Goal: Find specific page/section: Find specific page/section

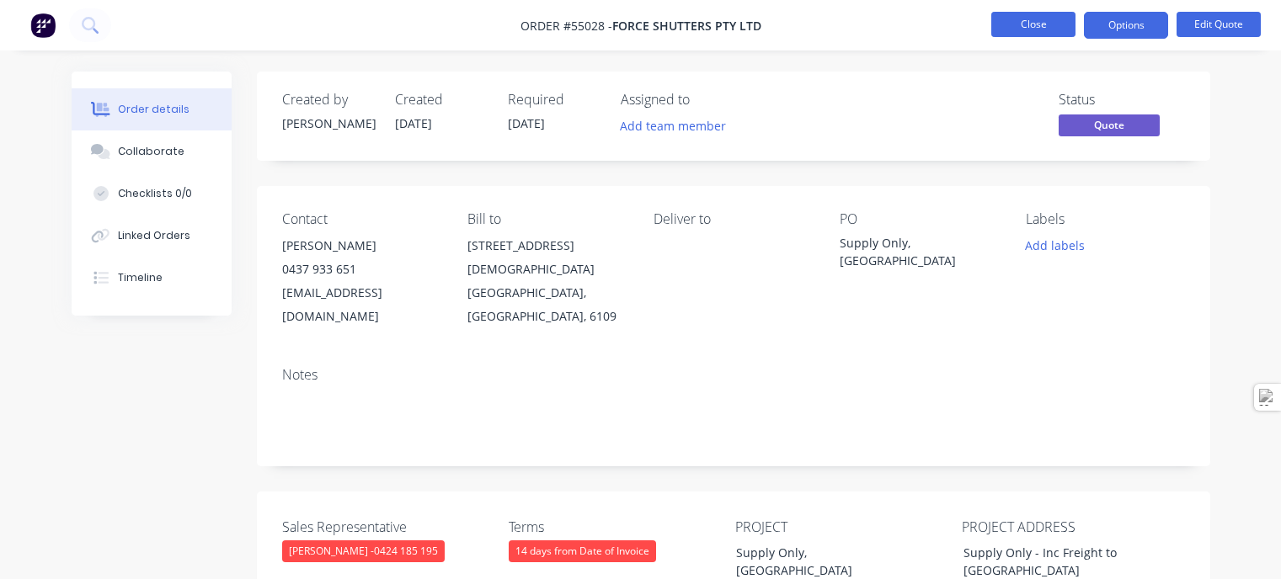
click at [1001, 19] on button "Close" at bounding box center [1033, 24] width 84 height 25
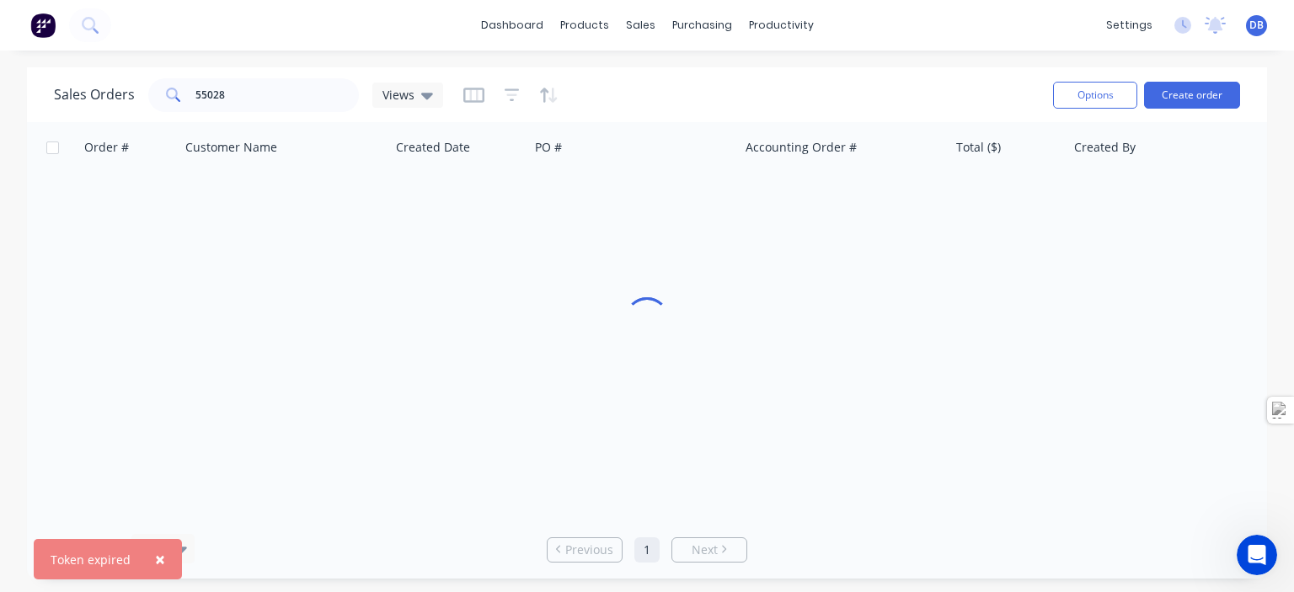
scroll to position [414, 0]
click at [253, 100] on input "55028" at bounding box center [277, 95] width 164 height 34
type input "constructive"
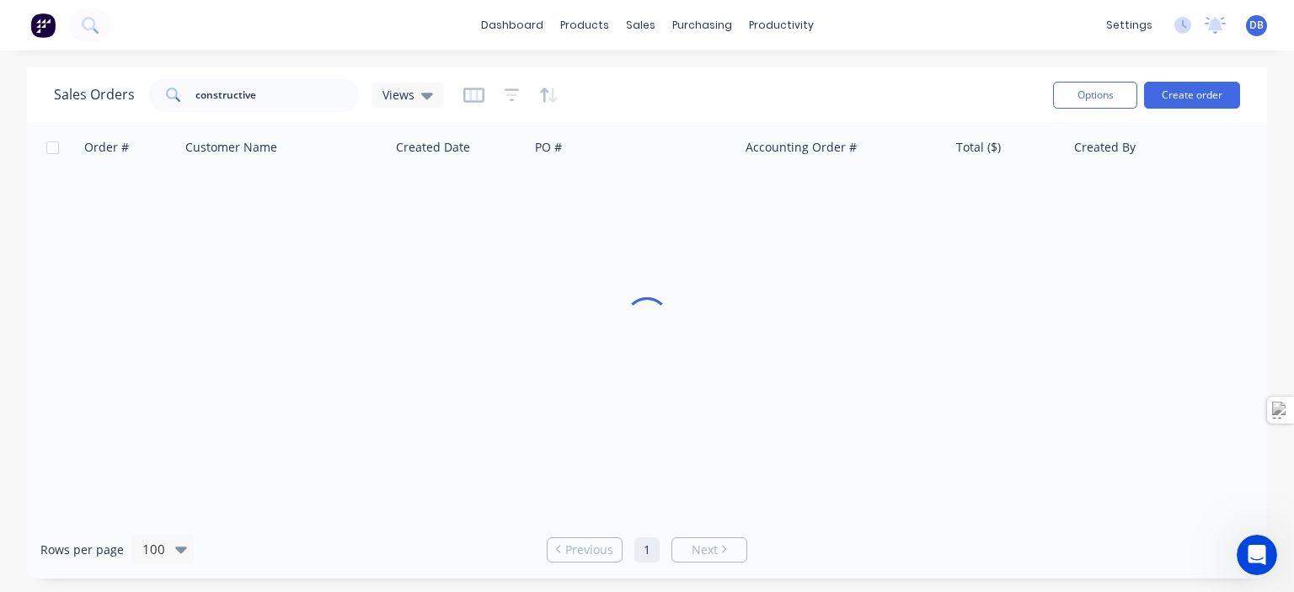
click at [46, 20] on img at bounding box center [42, 25] width 25 height 25
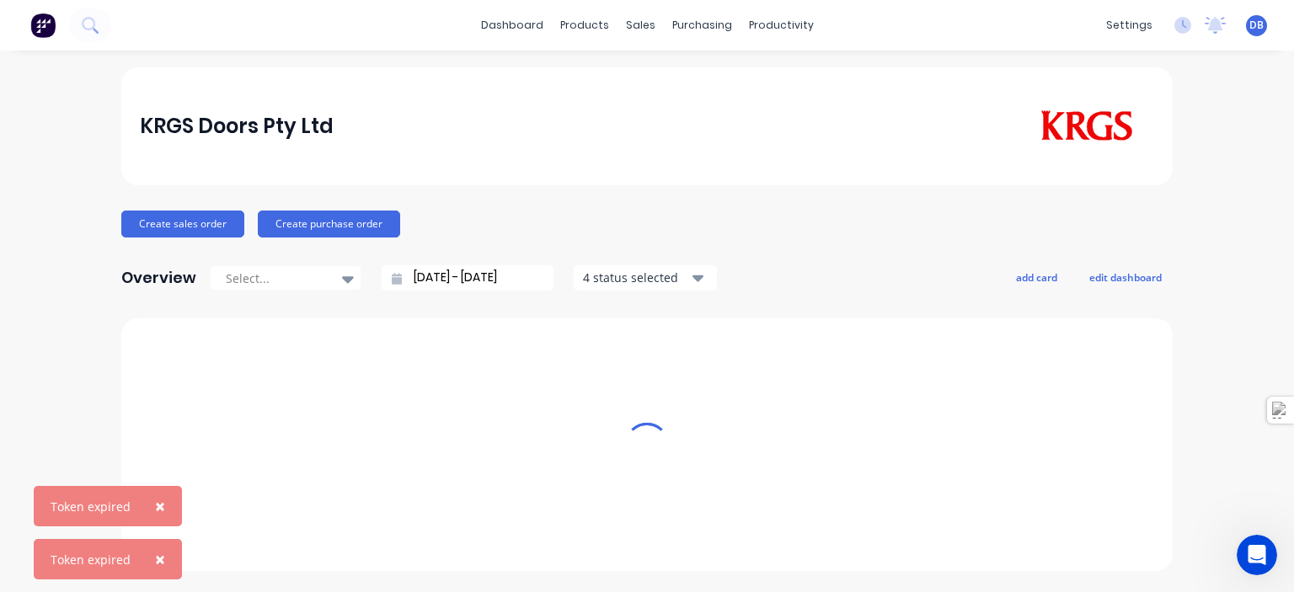
click at [157, 508] on span "×" at bounding box center [160, 506] width 10 height 24
click at [167, 560] on button "×" at bounding box center [160, 559] width 44 height 40
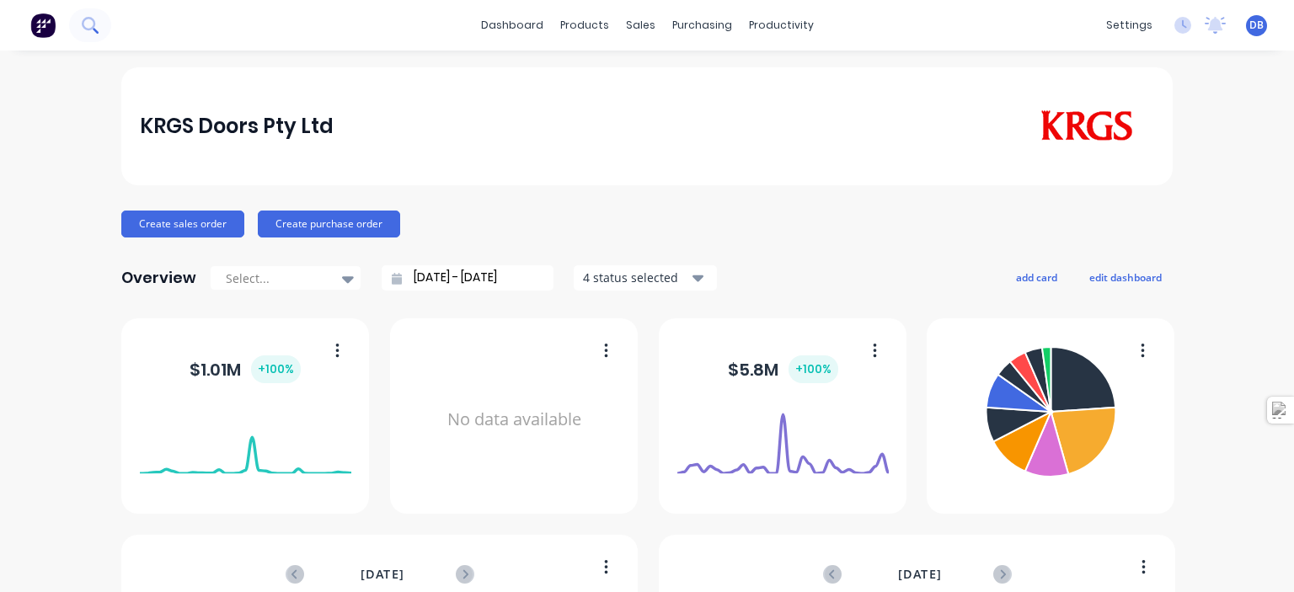
click at [89, 25] on icon at bounding box center [90, 25] width 16 height 16
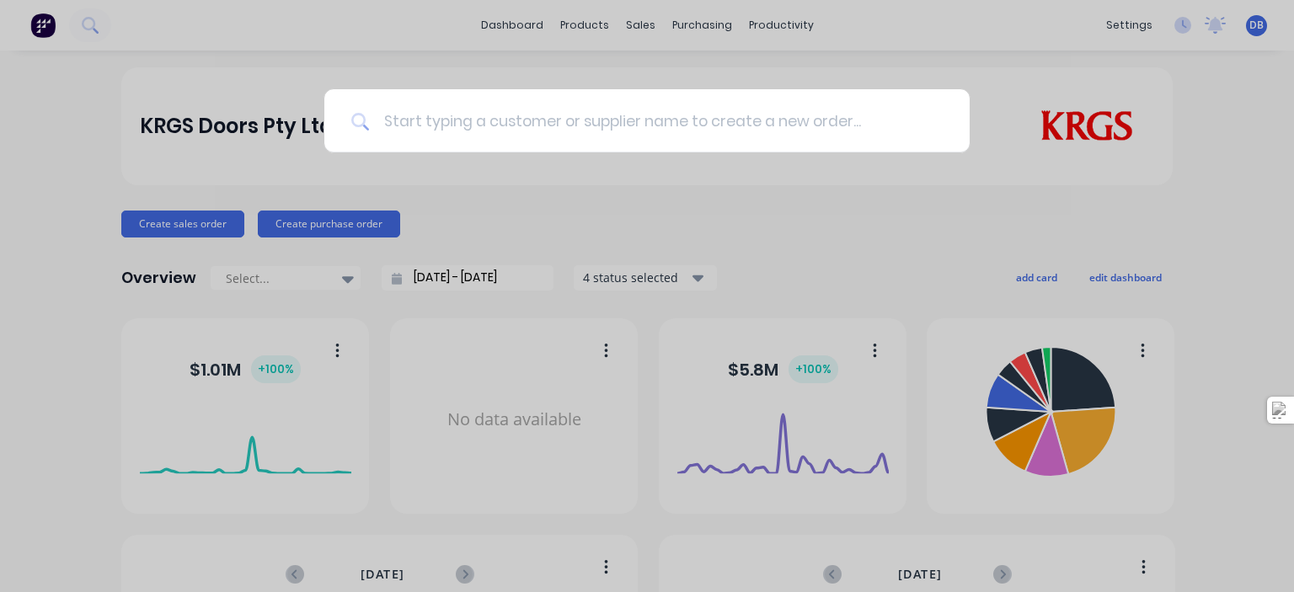
click at [460, 116] on input at bounding box center [656, 120] width 573 height 63
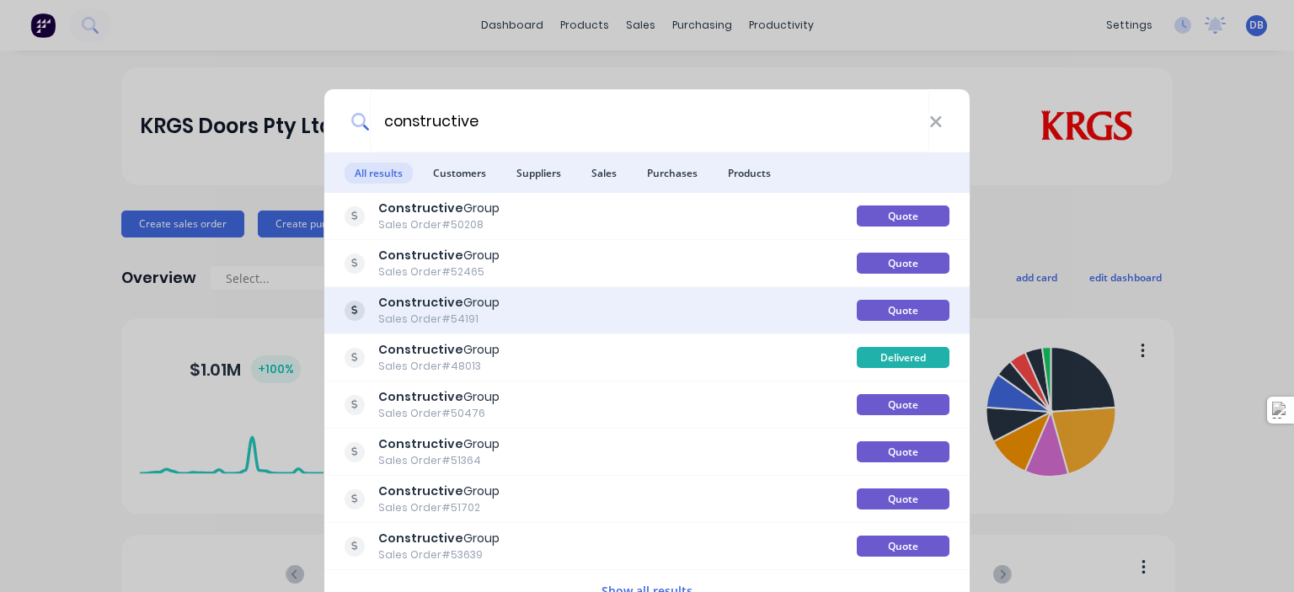
type input "constructive"
click at [462, 316] on div "Sales Order #54191" at bounding box center [438, 319] width 121 height 15
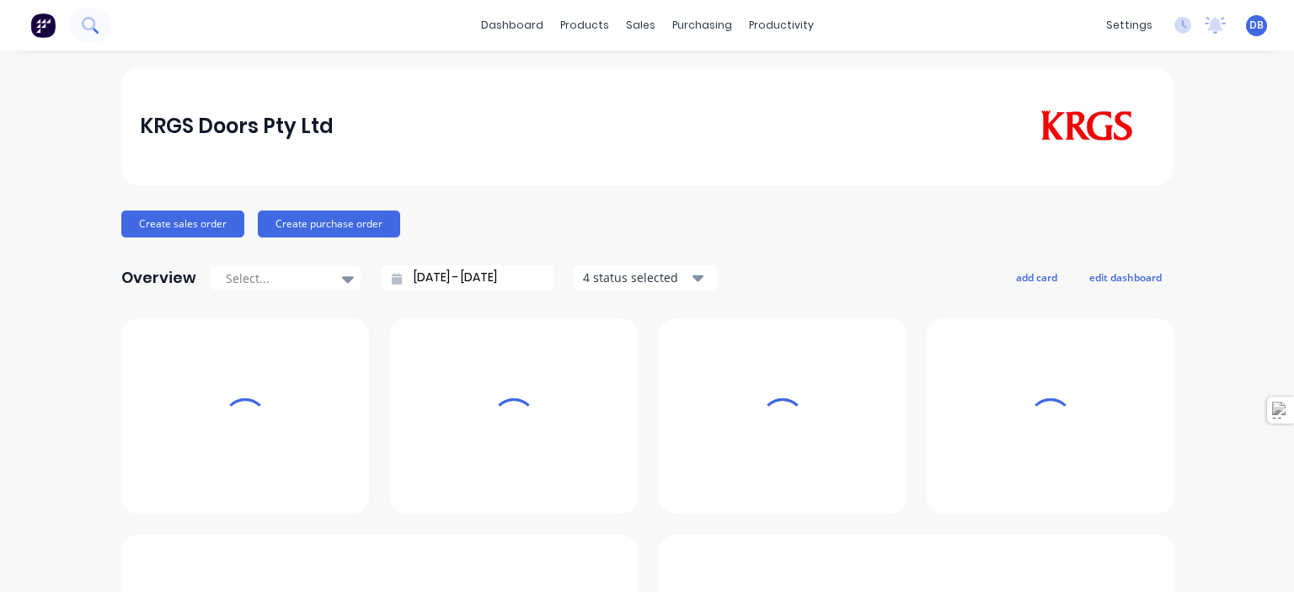
click at [104, 29] on button at bounding box center [90, 25] width 42 height 34
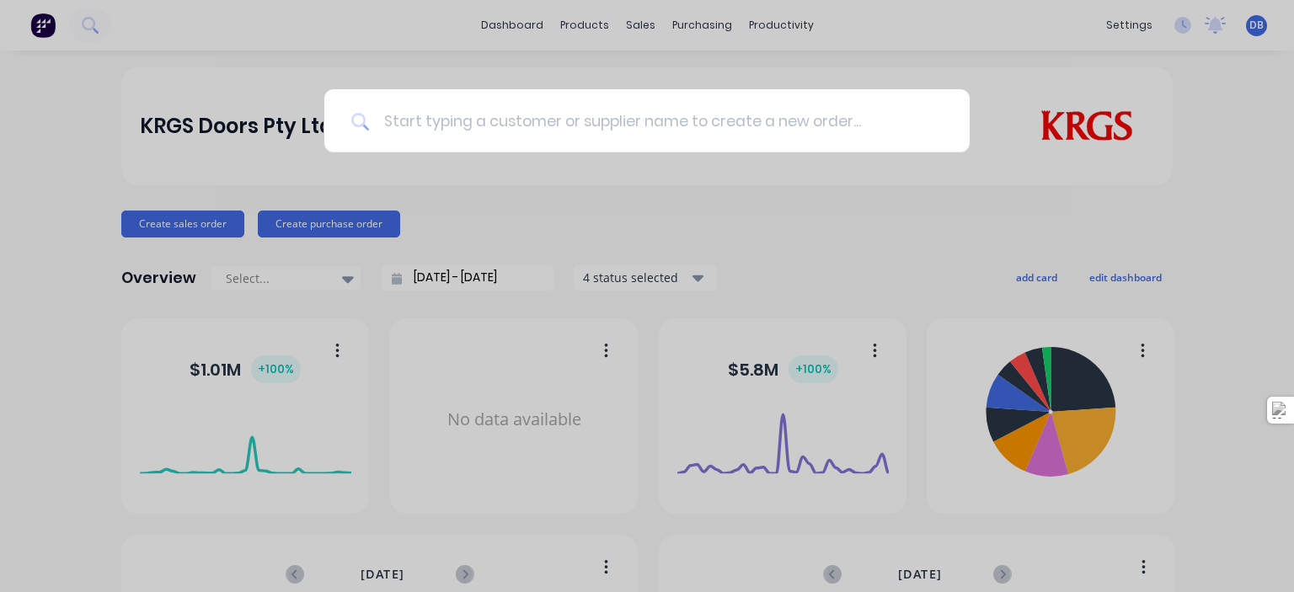
click at [445, 114] on input at bounding box center [656, 120] width 573 height 63
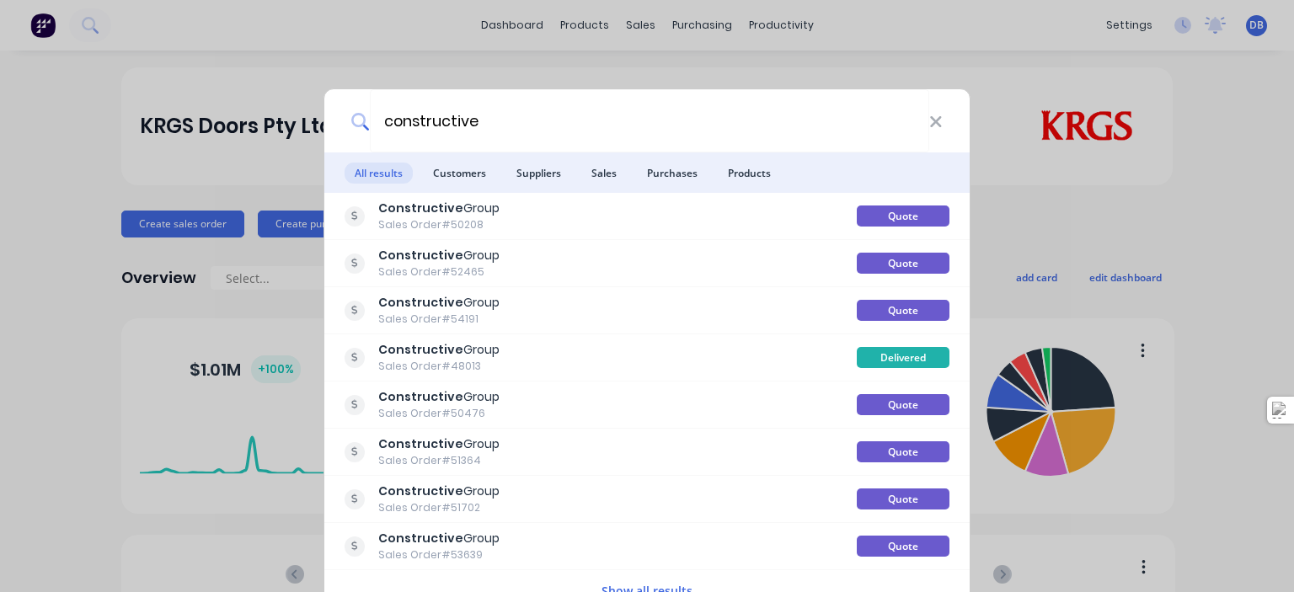
type input "constructive"
click at [637, 588] on button "Show all results" at bounding box center [646, 590] width 101 height 19
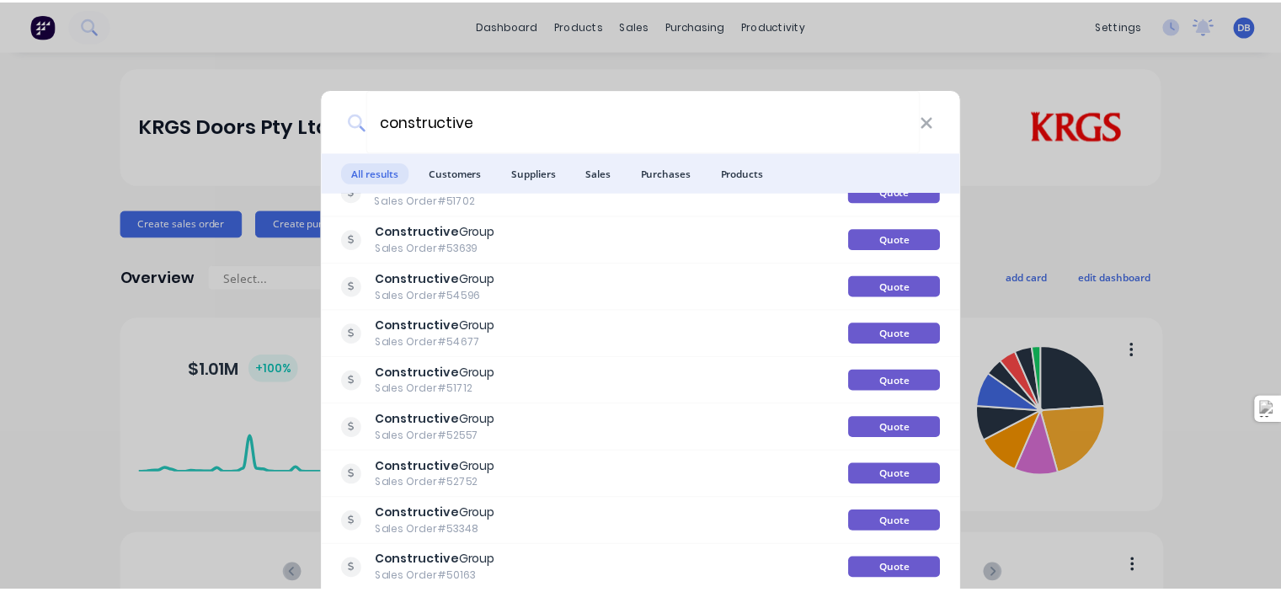
scroll to position [337, 0]
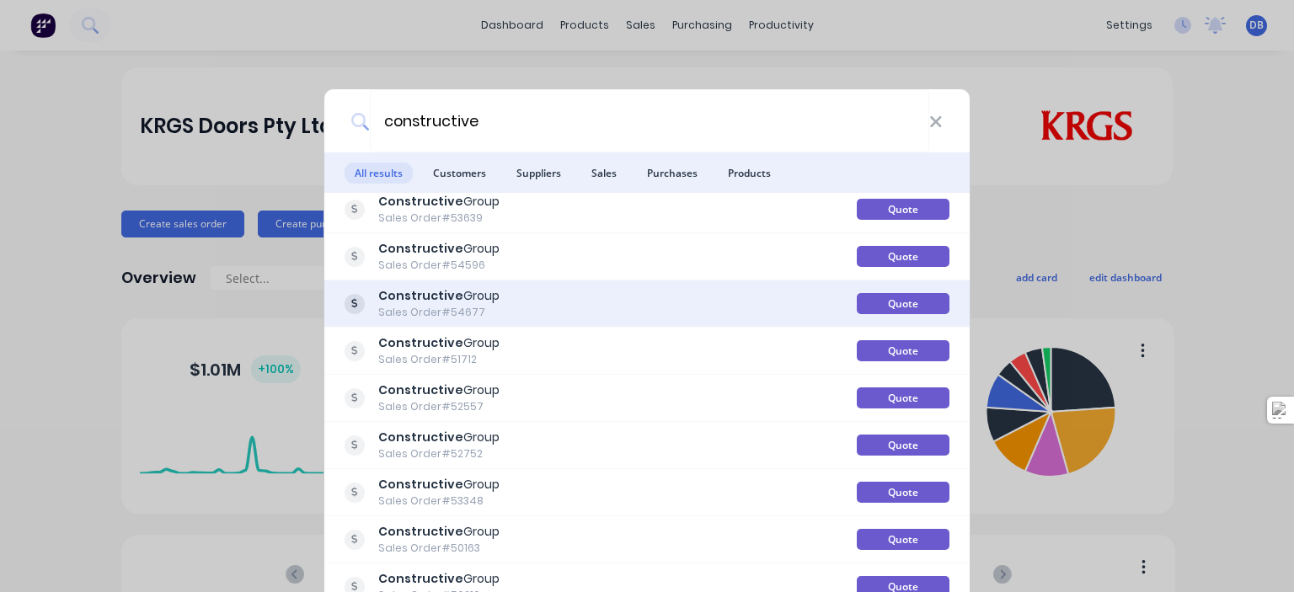
click at [504, 299] on div "Constructive Group Sales Order #54677" at bounding box center [600, 303] width 512 height 33
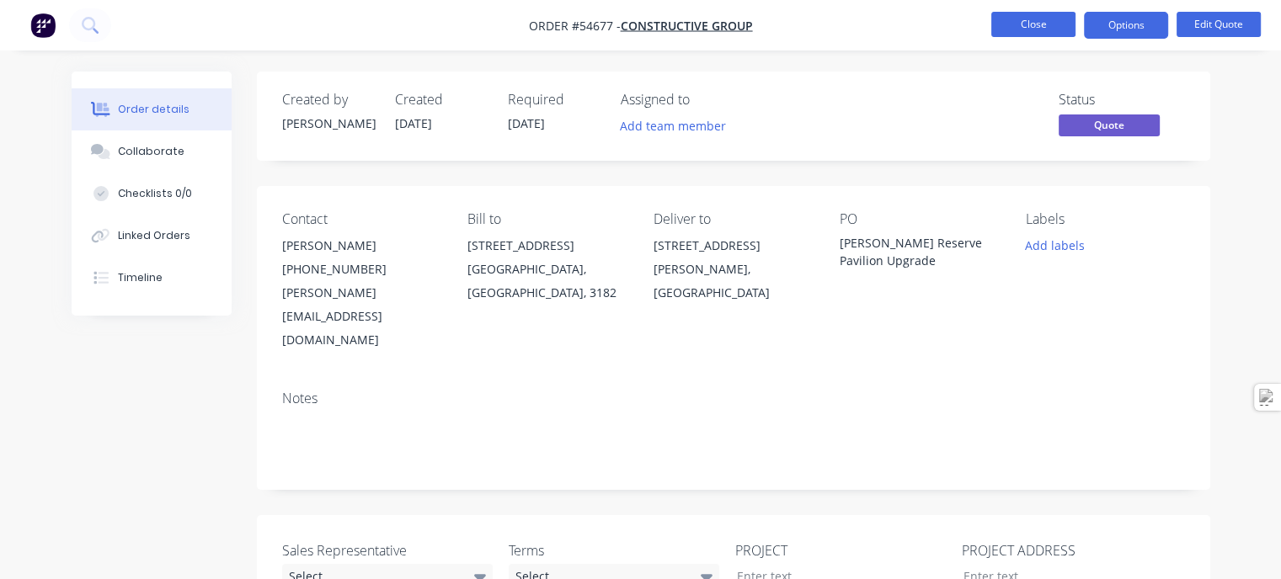
click at [1011, 19] on button "Close" at bounding box center [1033, 24] width 84 height 25
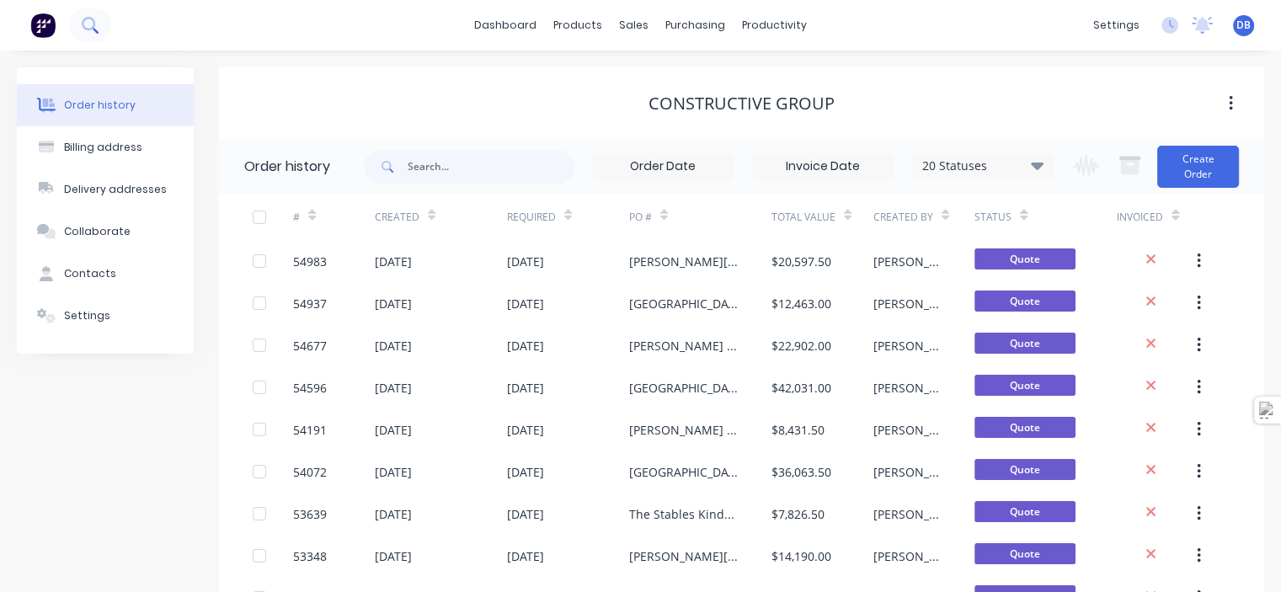
click at [104, 33] on button at bounding box center [90, 25] width 42 height 34
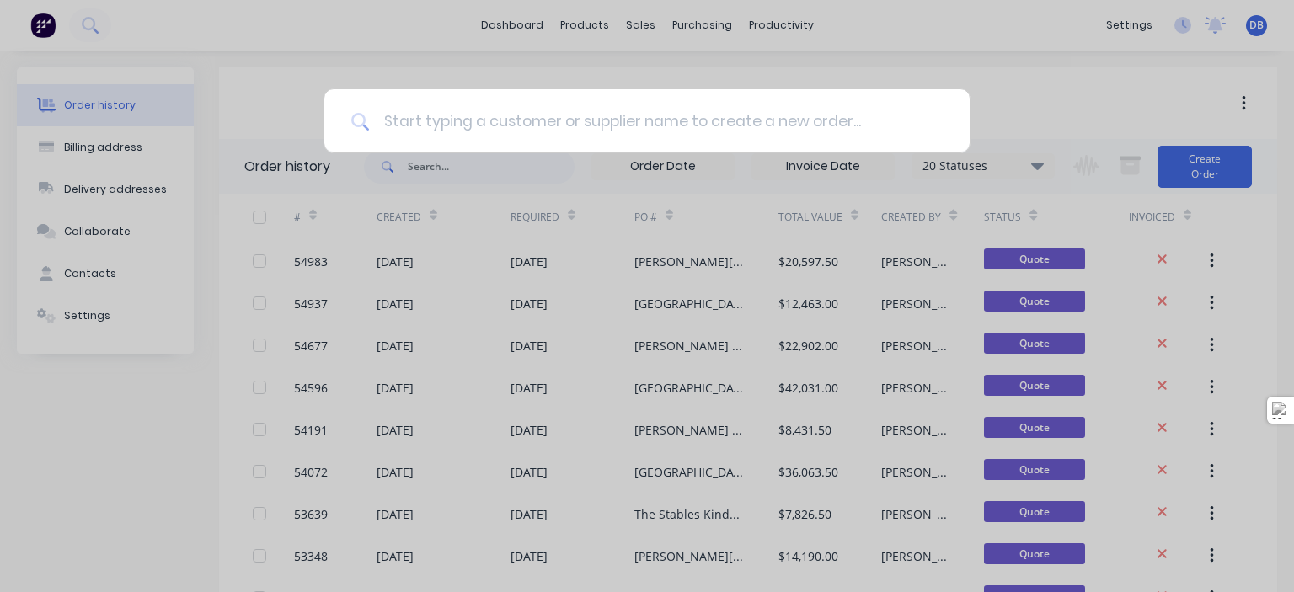
click at [439, 120] on input at bounding box center [656, 120] width 573 height 63
type input "parson"
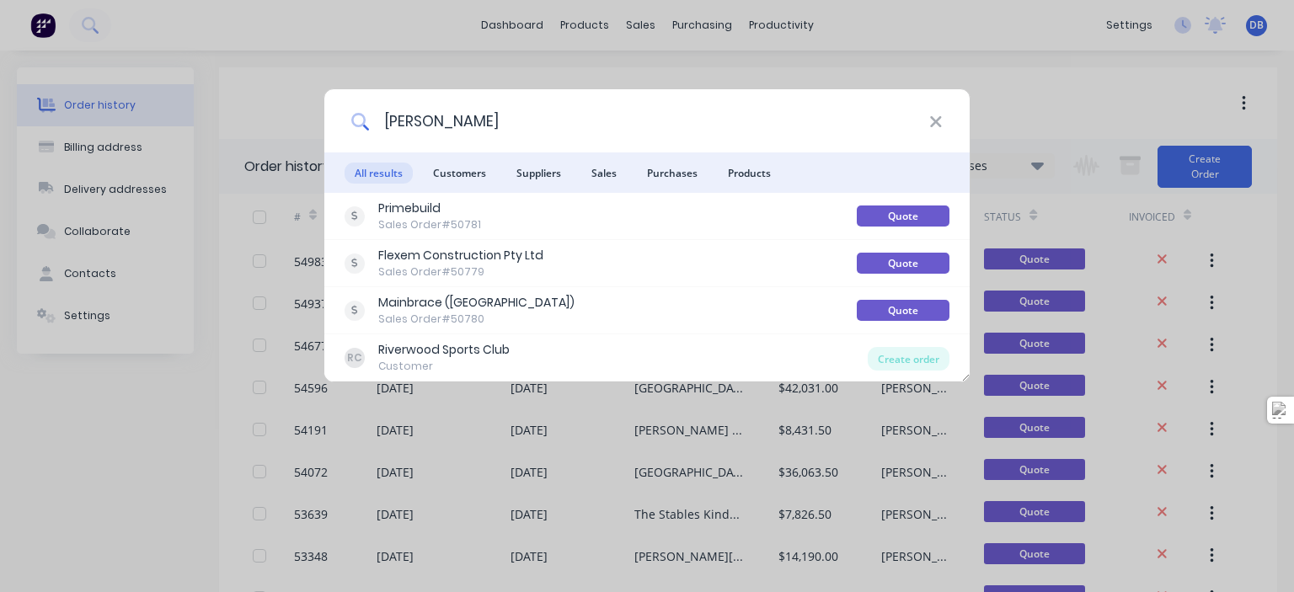
click at [448, 128] on input "parson" at bounding box center [649, 120] width 559 height 63
click at [934, 126] on icon at bounding box center [935, 122] width 13 height 19
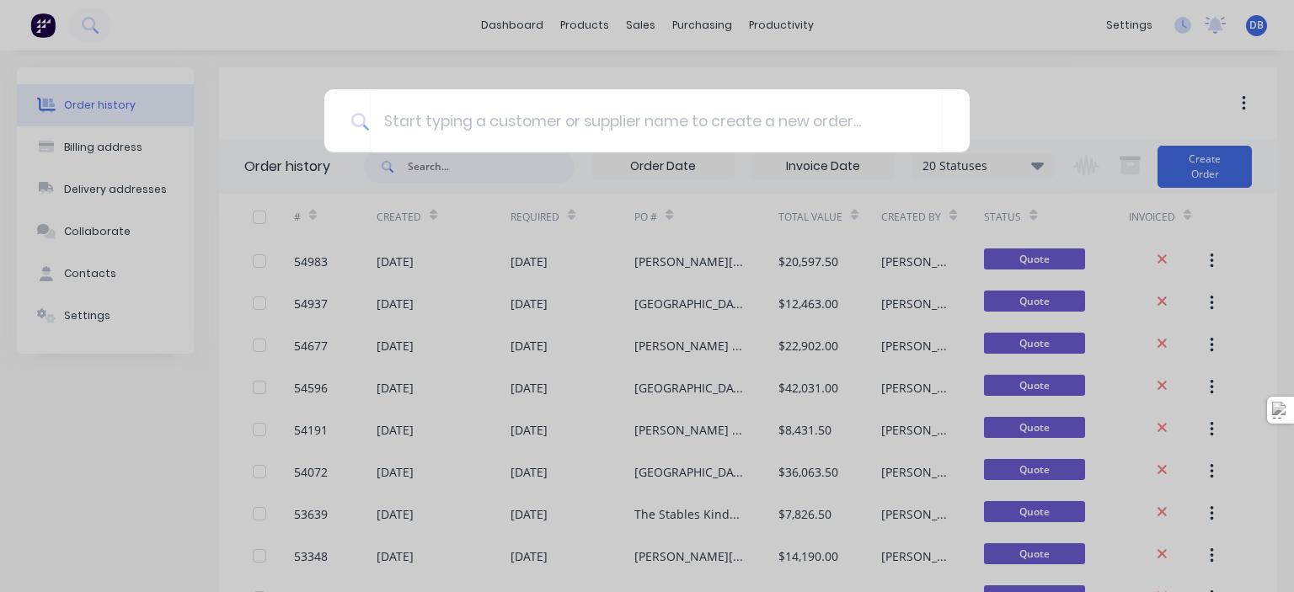
click at [1004, 101] on div at bounding box center [647, 296] width 1294 height 592
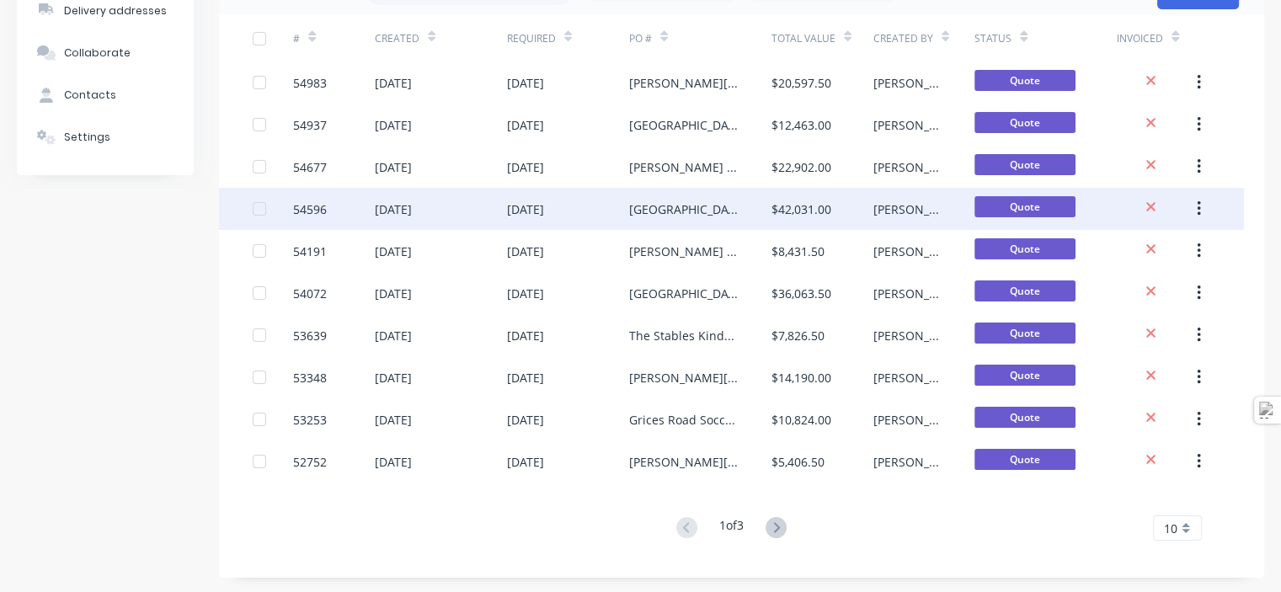
scroll to position [180, 0]
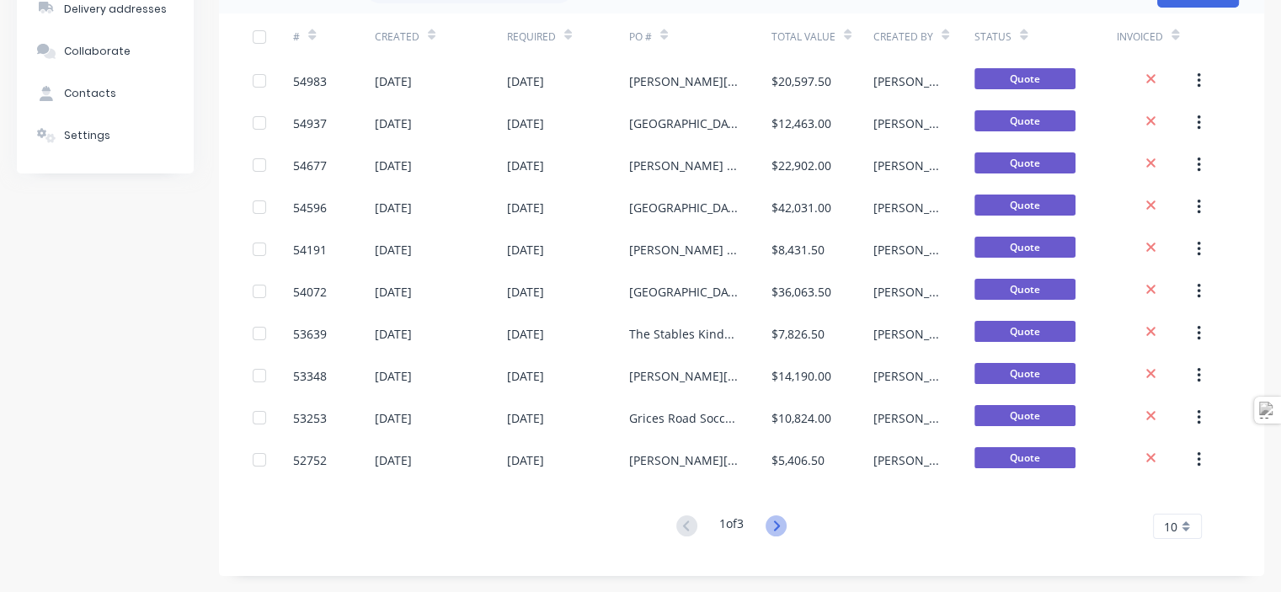
click at [783, 526] on icon at bounding box center [776, 525] width 21 height 21
click at [679, 526] on icon at bounding box center [686, 525] width 21 height 21
